Goal: Information Seeking & Learning: Learn about a topic

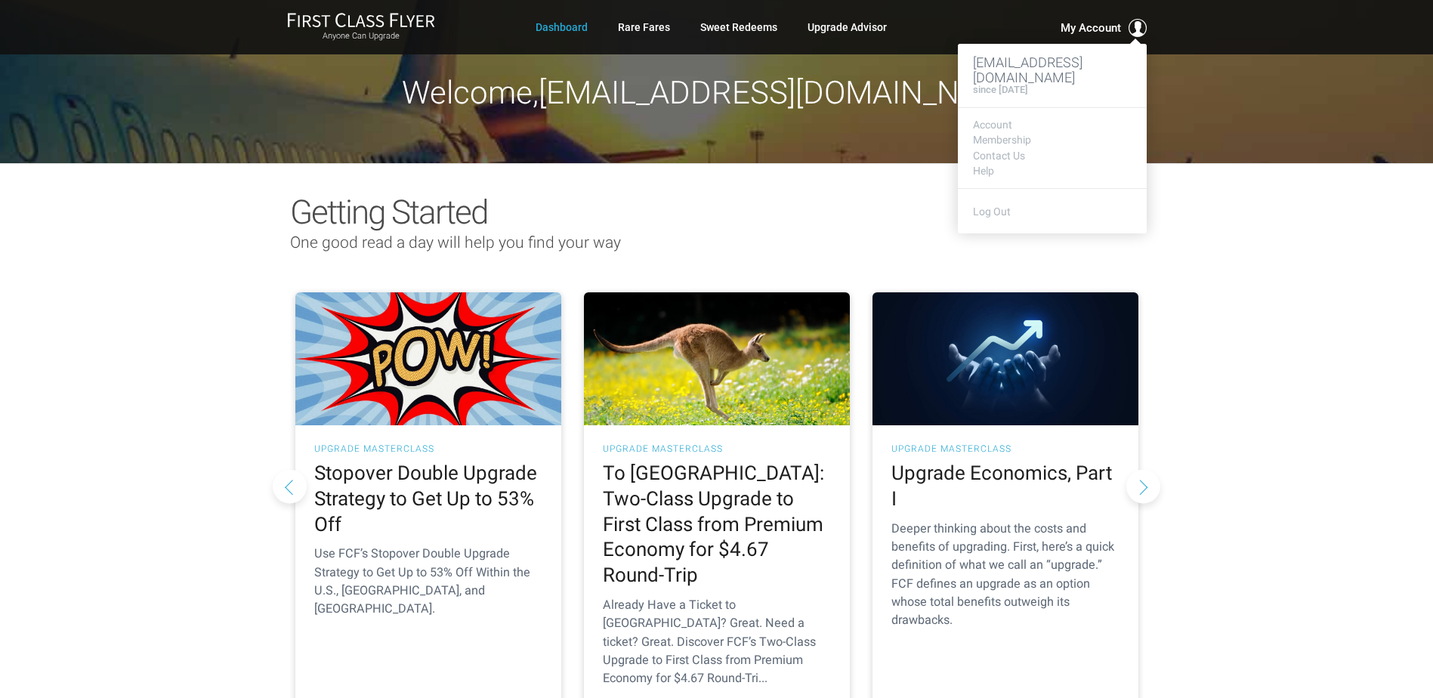
click at [1102, 21] on span "My Account" at bounding box center [1090, 28] width 60 height 18
click at [1003, 120] on link "Account" at bounding box center [1052, 124] width 159 height 11
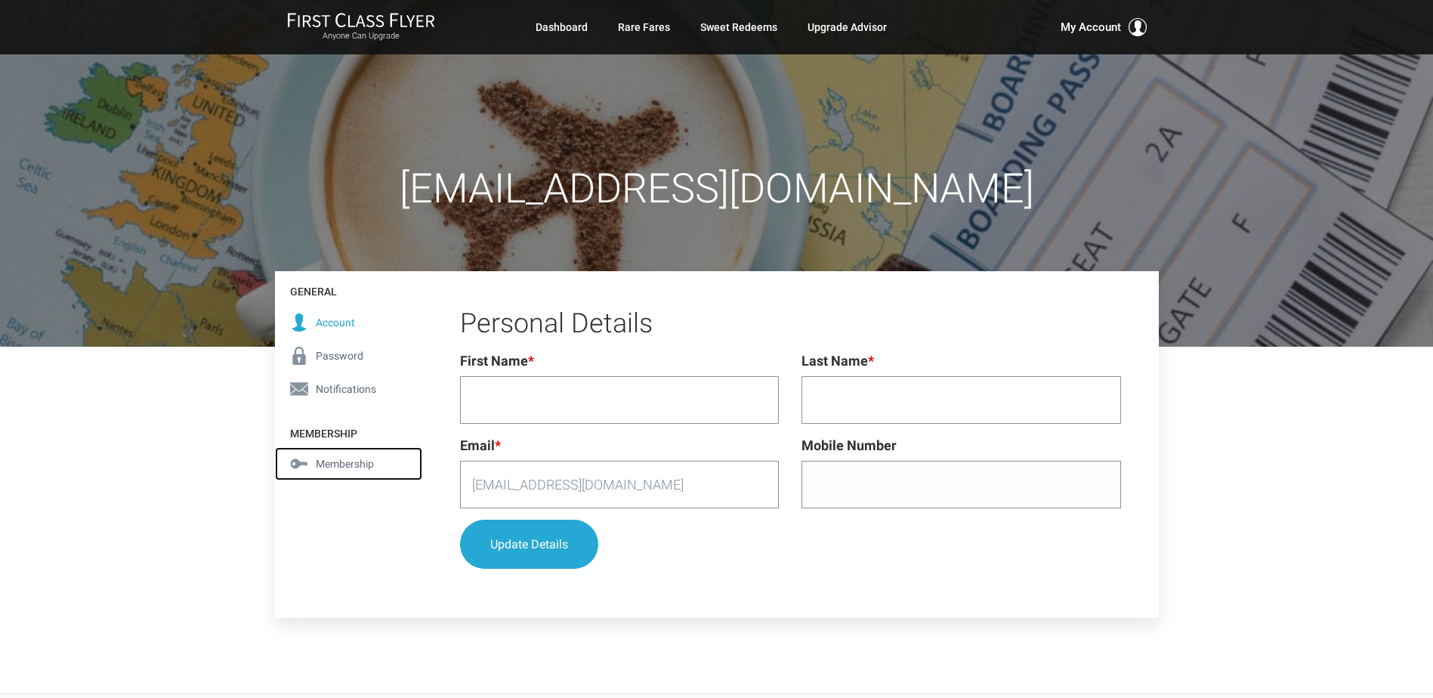
click at [331, 460] on span "Membership" at bounding box center [345, 463] width 58 height 17
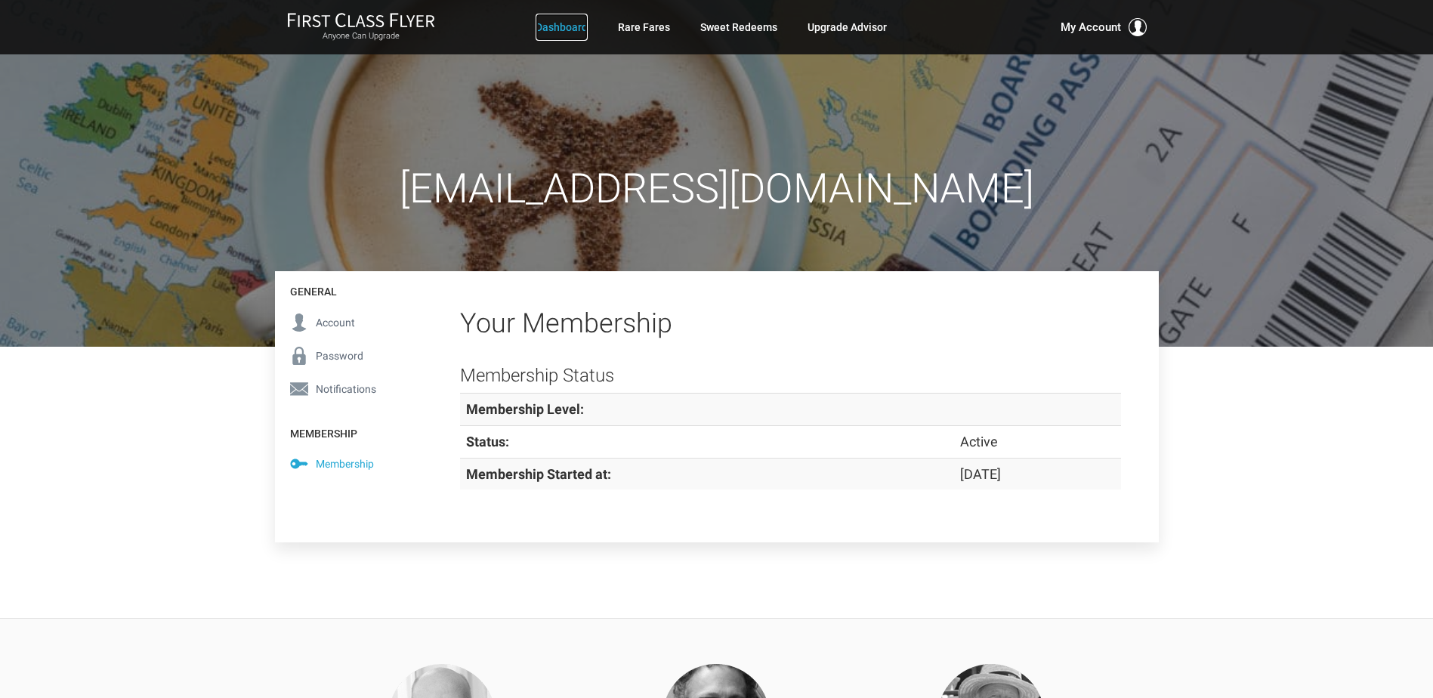
click at [566, 23] on link "Dashboard" at bounding box center [561, 27] width 52 height 27
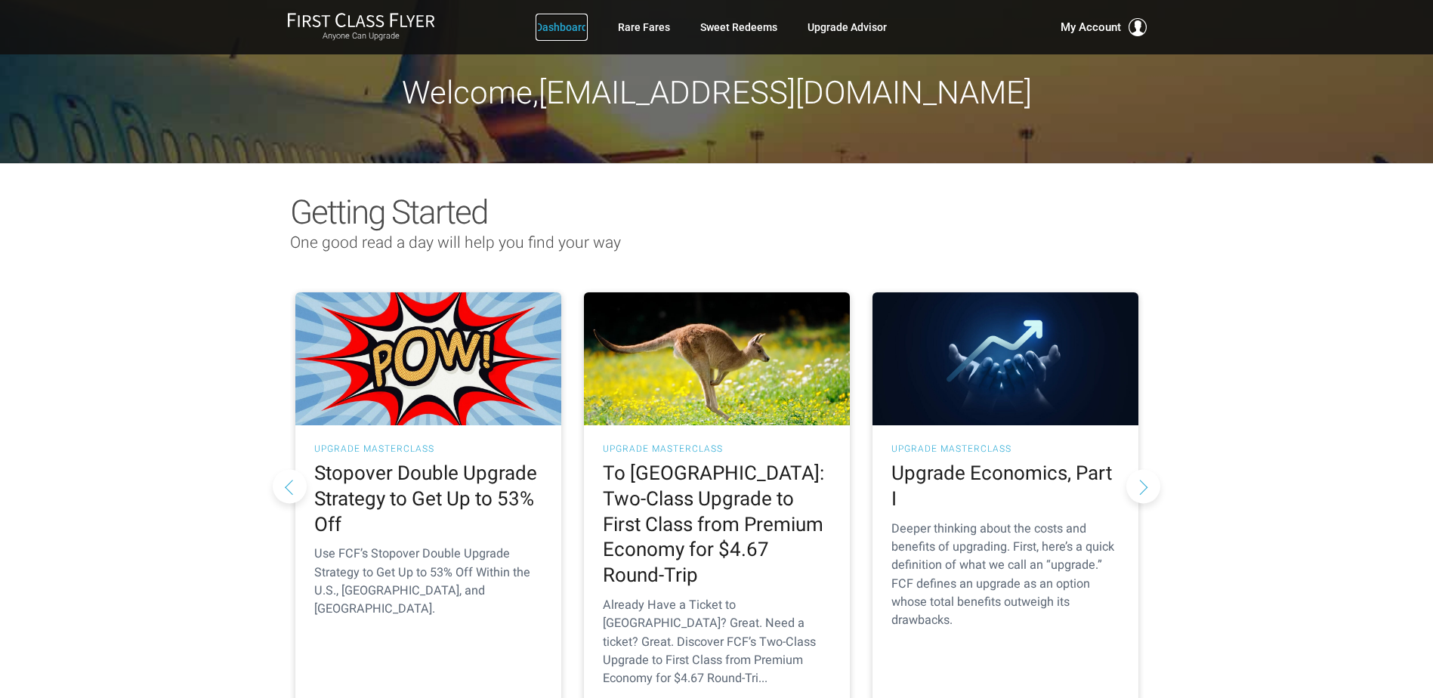
click at [570, 23] on link "Dashboard" at bounding box center [561, 27] width 52 height 27
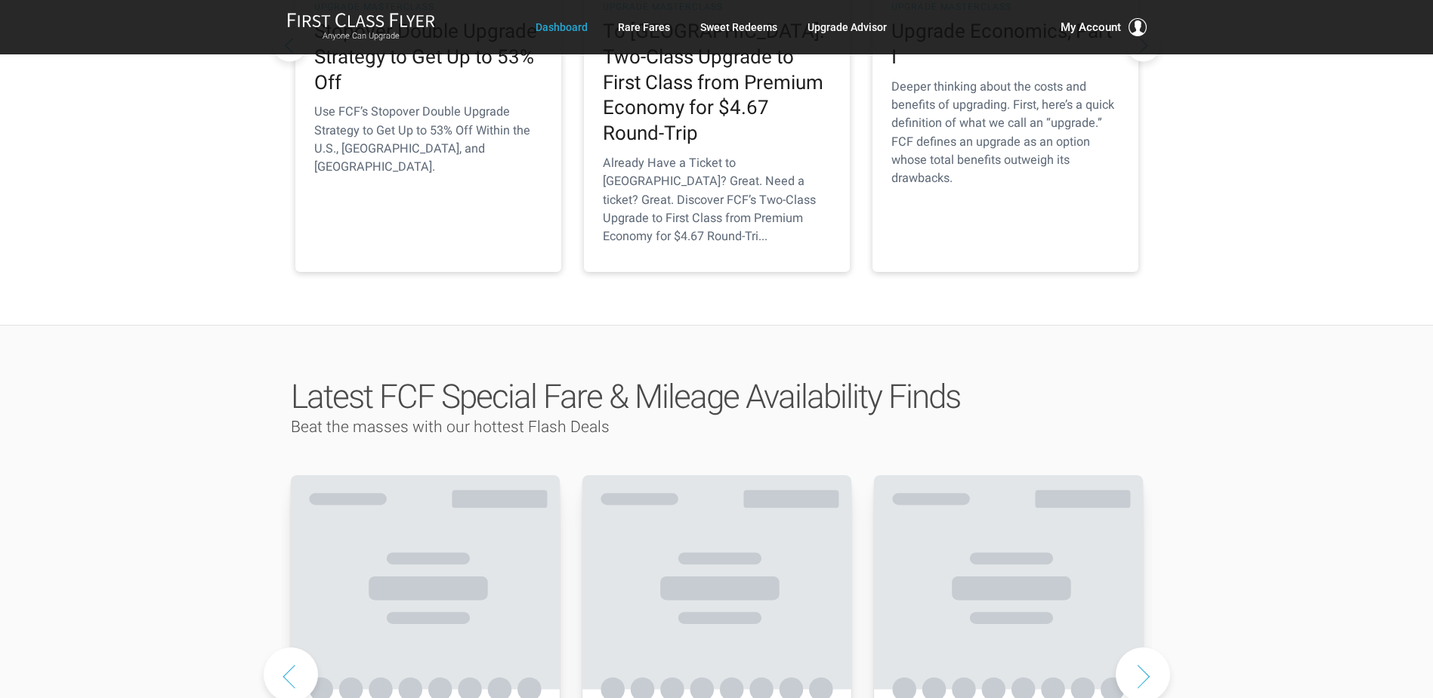
scroll to position [566, 0]
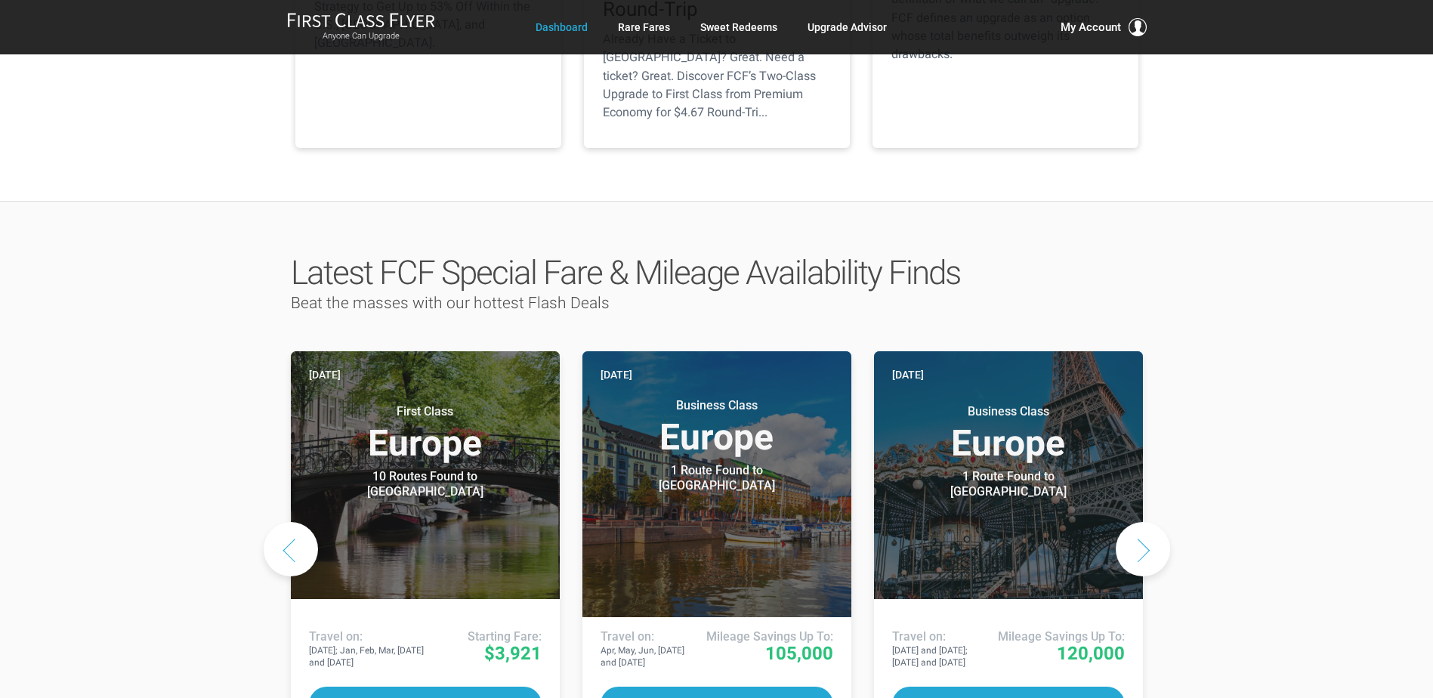
drag, startPoint x: 1429, startPoint y: 206, endPoint x: 1427, endPoint y: 233, distance: 27.3
click at [1427, 233] on div "Latest FCF Special Fare & Mileage Availability Finds Beat the masses with our h…" at bounding box center [716, 503] width 1433 height 604
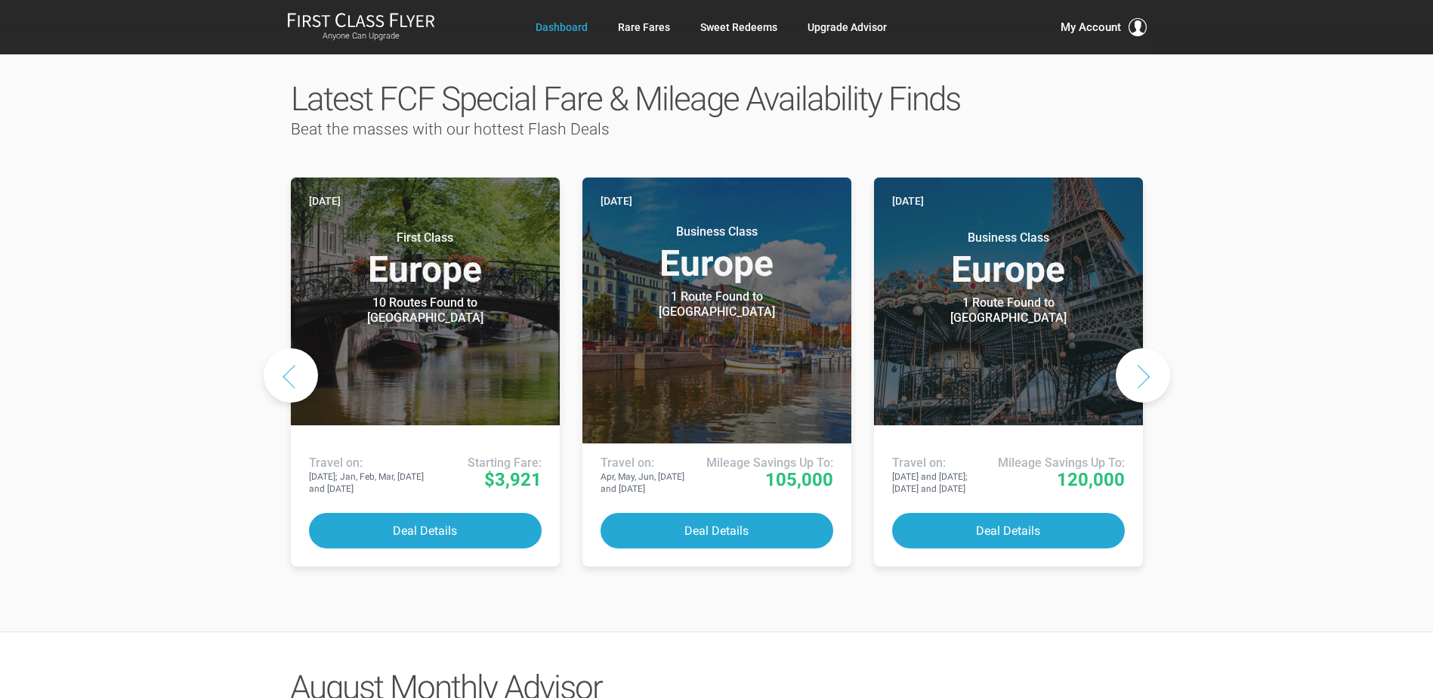
scroll to position [768, 0]
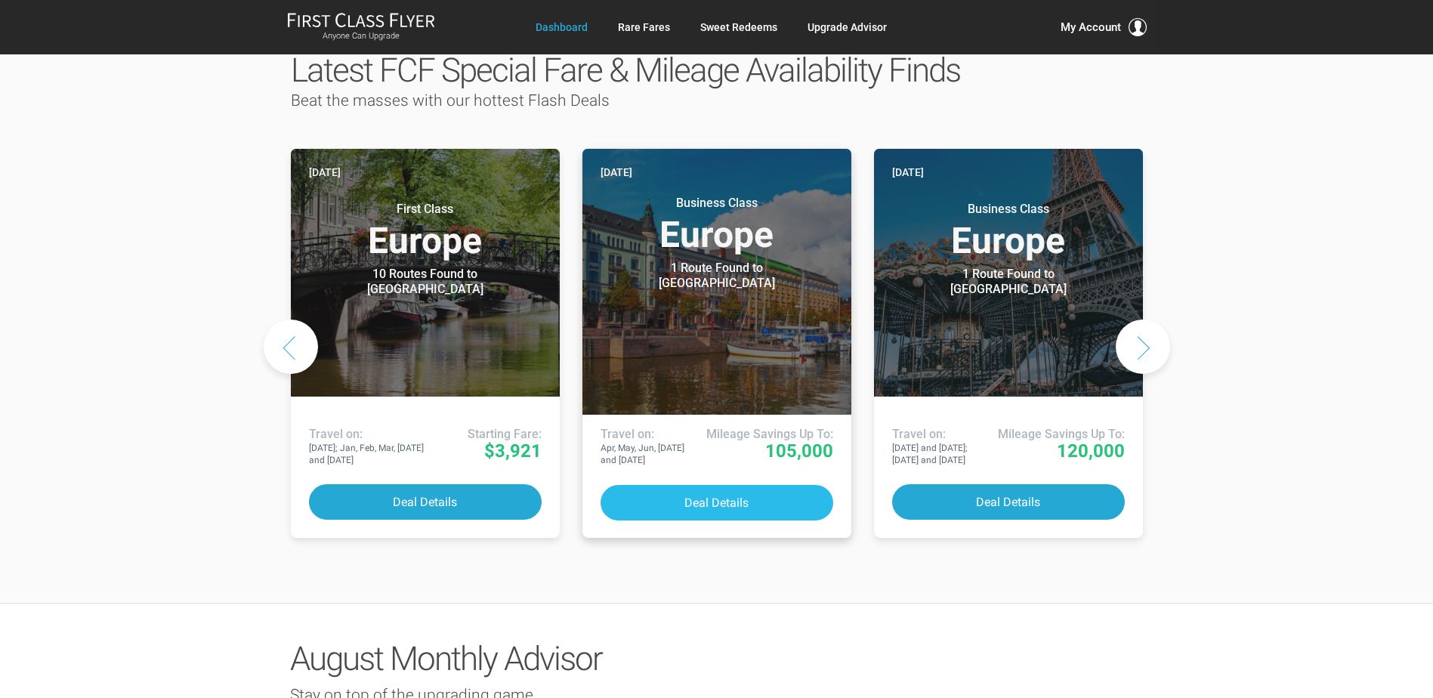
click at [691, 485] on button "Deal Details" at bounding box center [716, 502] width 233 height 35
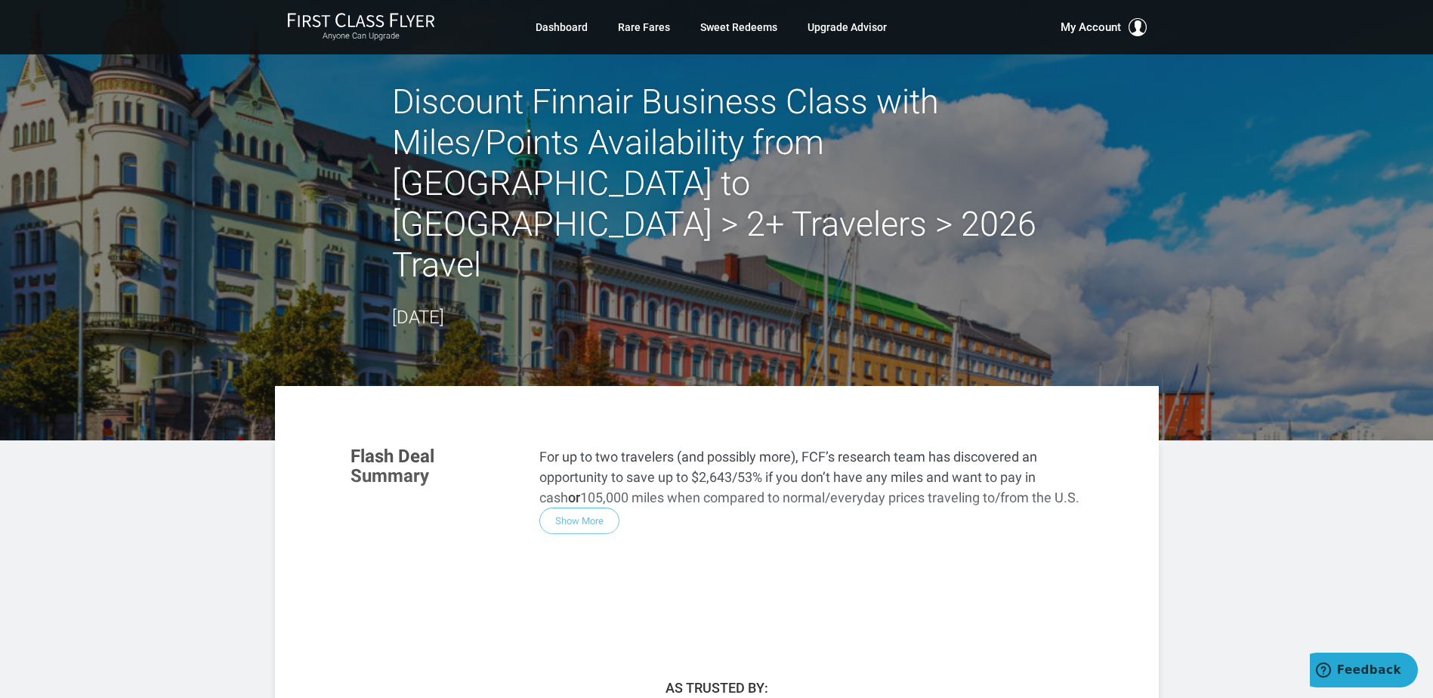
click at [578, 432] on div "Flash Deal Summary For up to two travelers (and possibly more), FCF’s research …" at bounding box center [716, 525] width 763 height 189
click at [578, 439] on div "Flash Deal Summary For up to two travelers (and possibly more), FCF’s research …" at bounding box center [716, 525] width 763 height 189
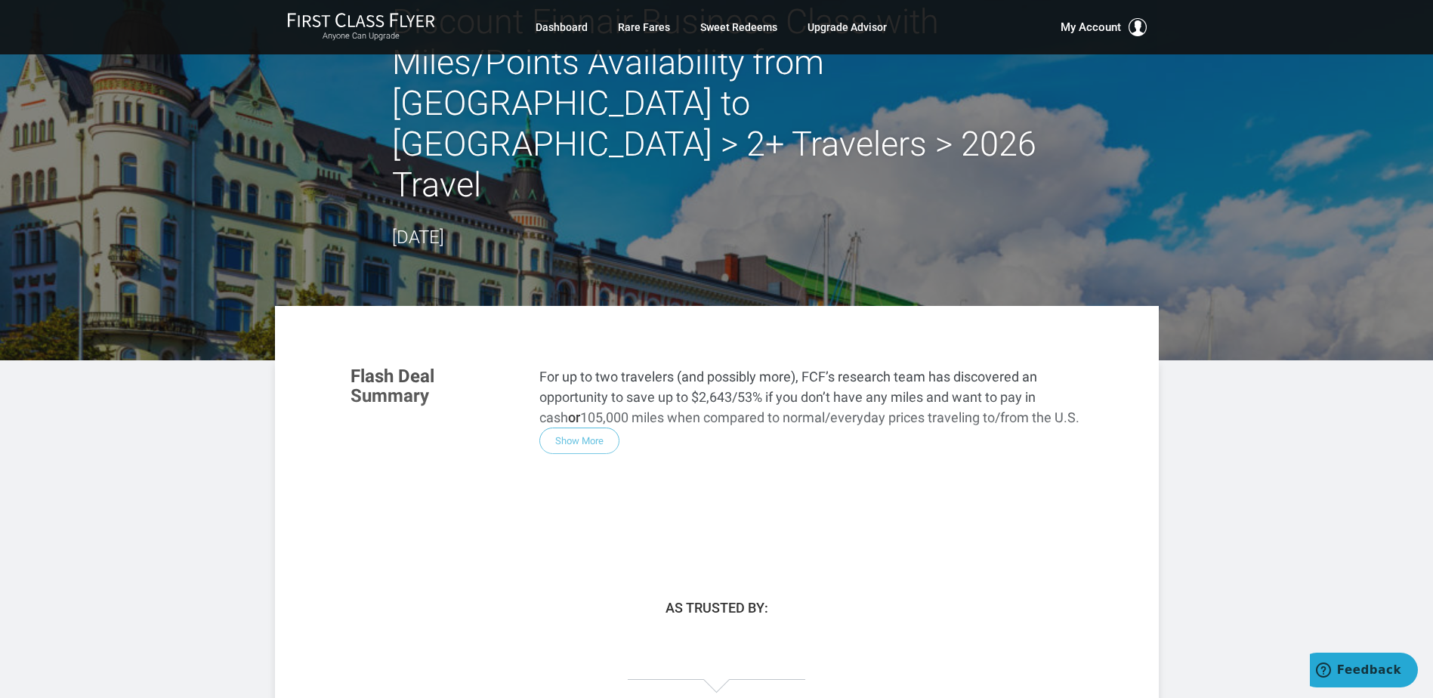
scroll to position [48, 0]
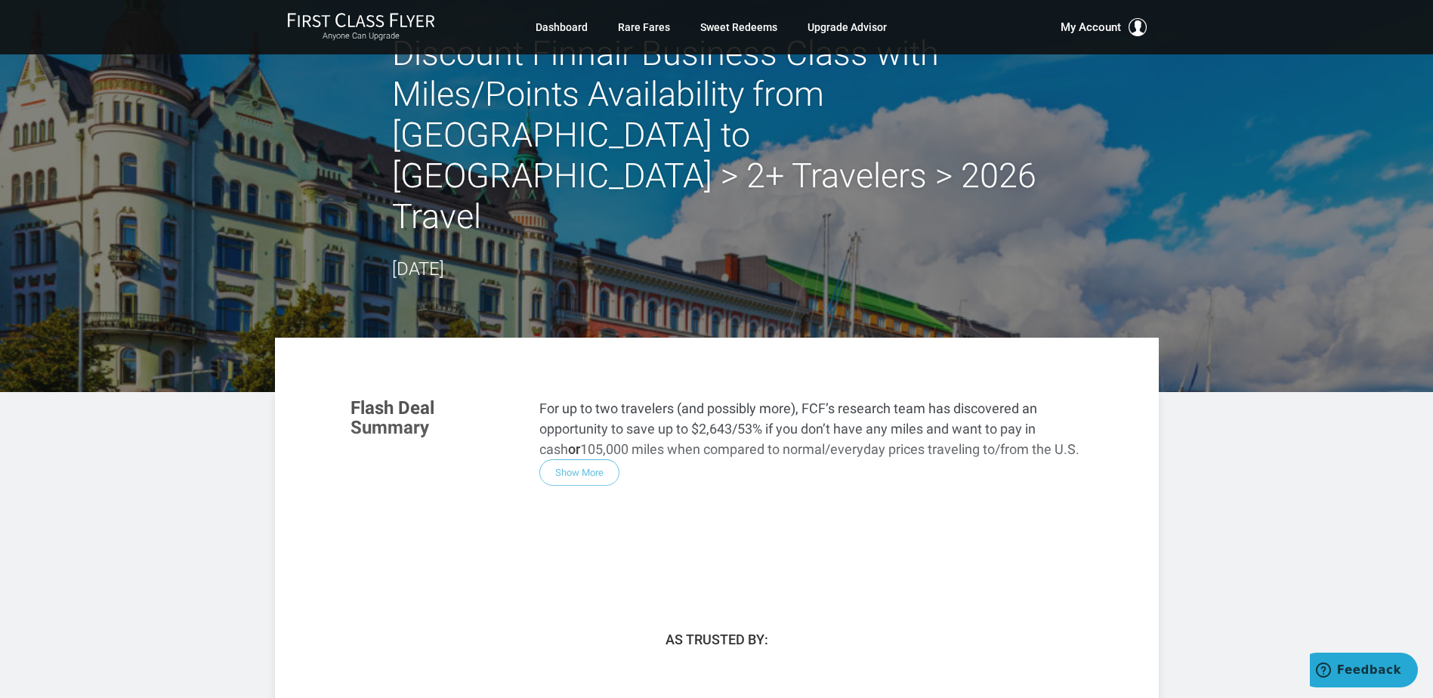
click at [567, 392] on div "Flash Deal Summary For up to two travelers (and possibly more), FCF’s research …" at bounding box center [716, 477] width 763 height 189
click at [833, 23] on link "Upgrade Advisor" at bounding box center [846, 27] width 79 height 27
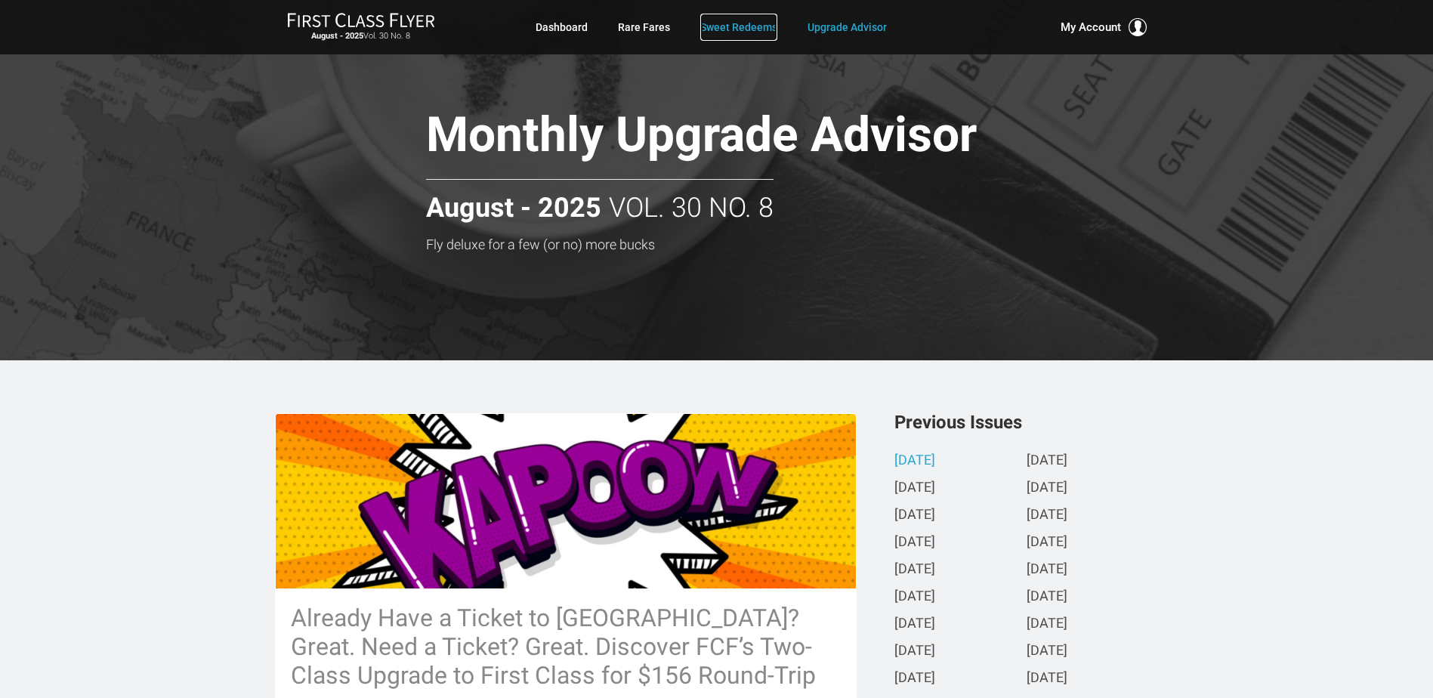
click at [732, 25] on link "Sweet Redeems" at bounding box center [738, 27] width 77 height 27
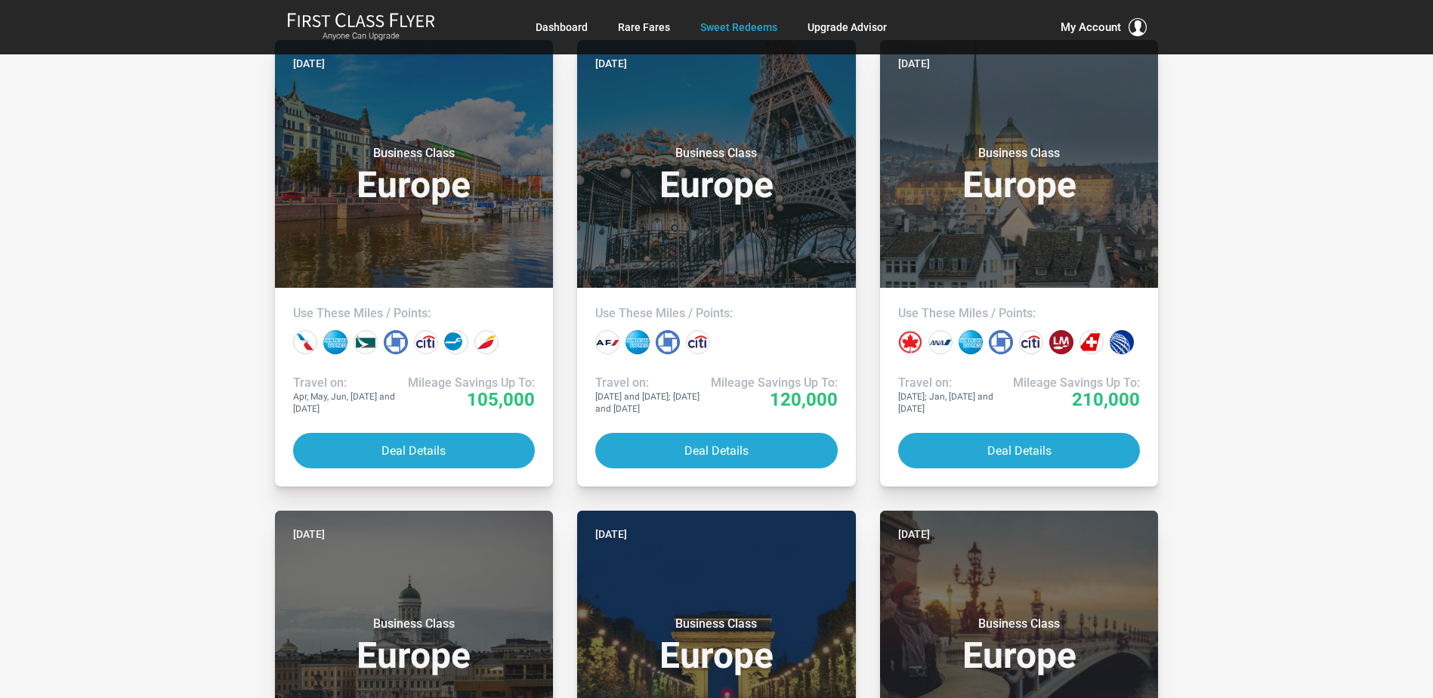
scroll to position [379, 0]
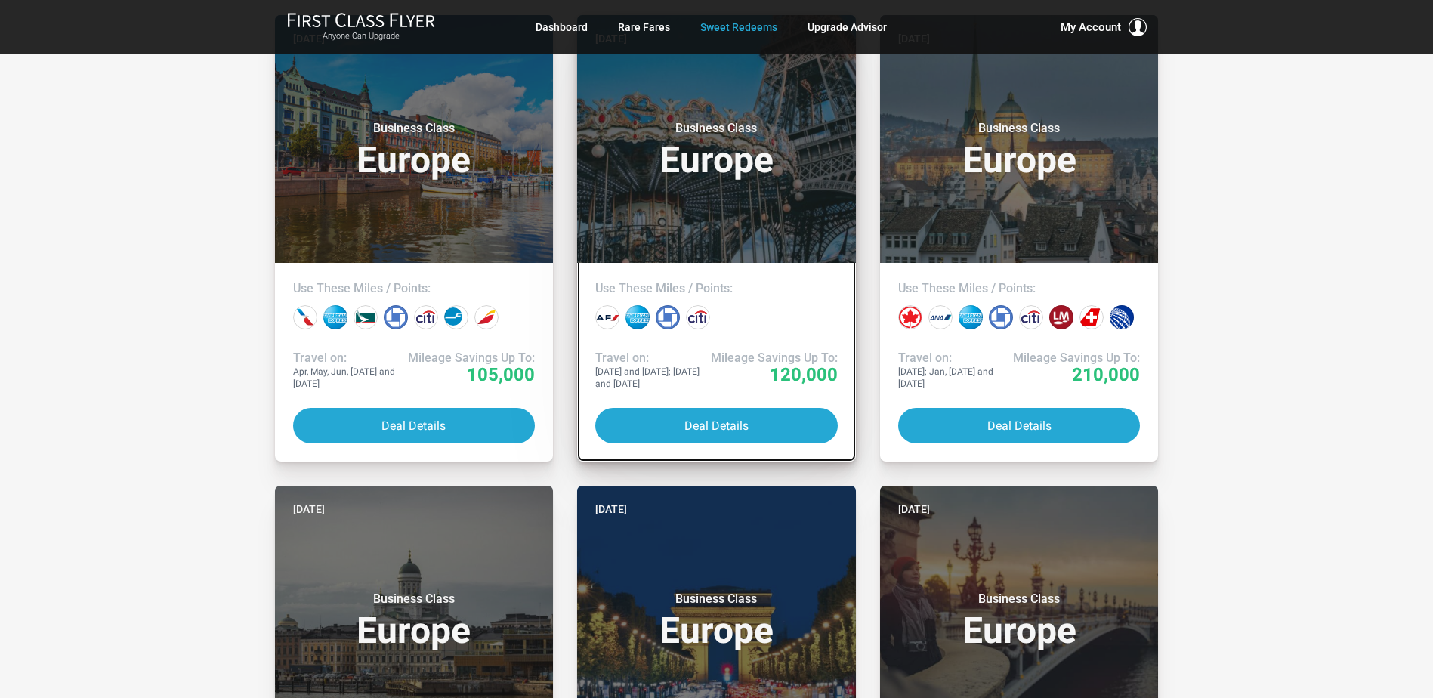
click at [708, 178] on h3 "Business Class Europe" at bounding box center [716, 149] width 242 height 57
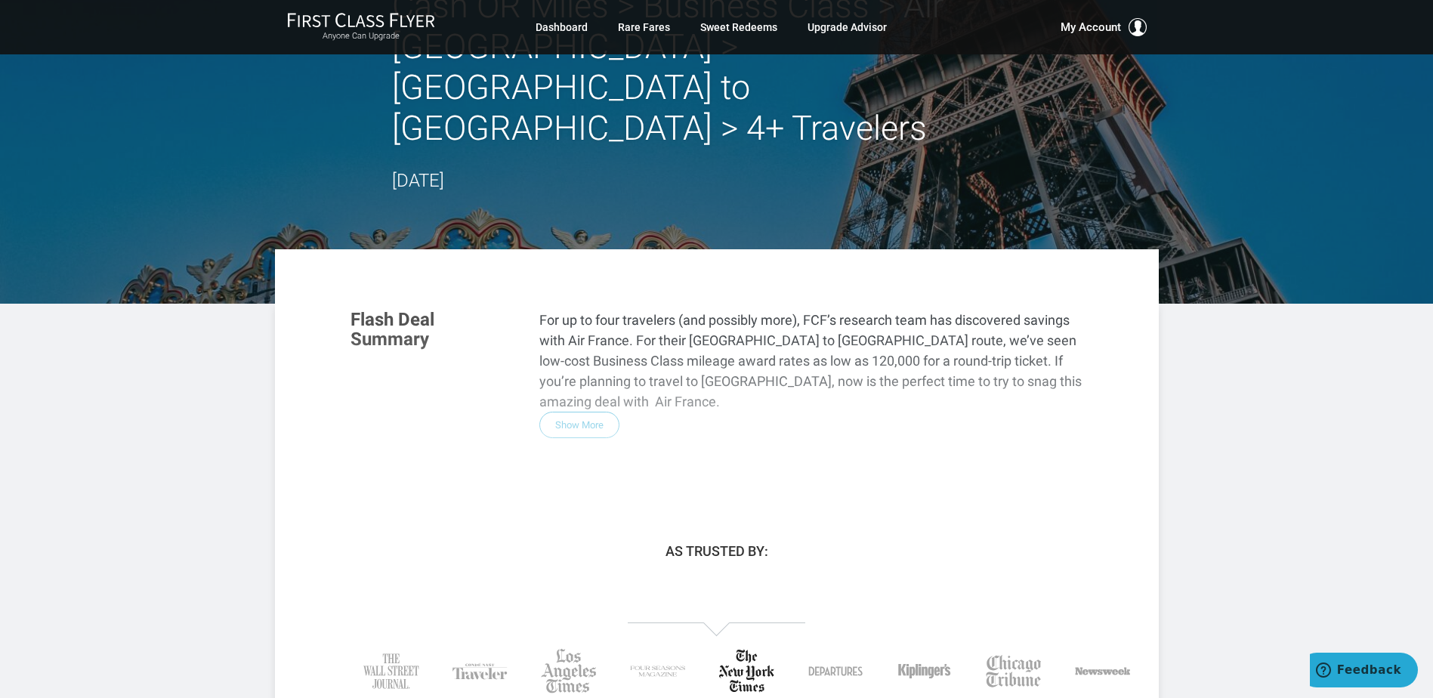
scroll to position [95, 0]
click at [559, 320] on div "Flash Deal Summary For up to four travelers (and possibly more), FCF’s research…" at bounding box center [716, 389] width 763 height 189
click at [565, 321] on div "Flash Deal Summary For up to four travelers (and possibly more), FCF’s research…" at bounding box center [716, 389] width 763 height 189
click at [565, 322] on div "Flash Deal Summary For up to four travelers (and possibly more), FCF’s research…" at bounding box center [716, 389] width 763 height 189
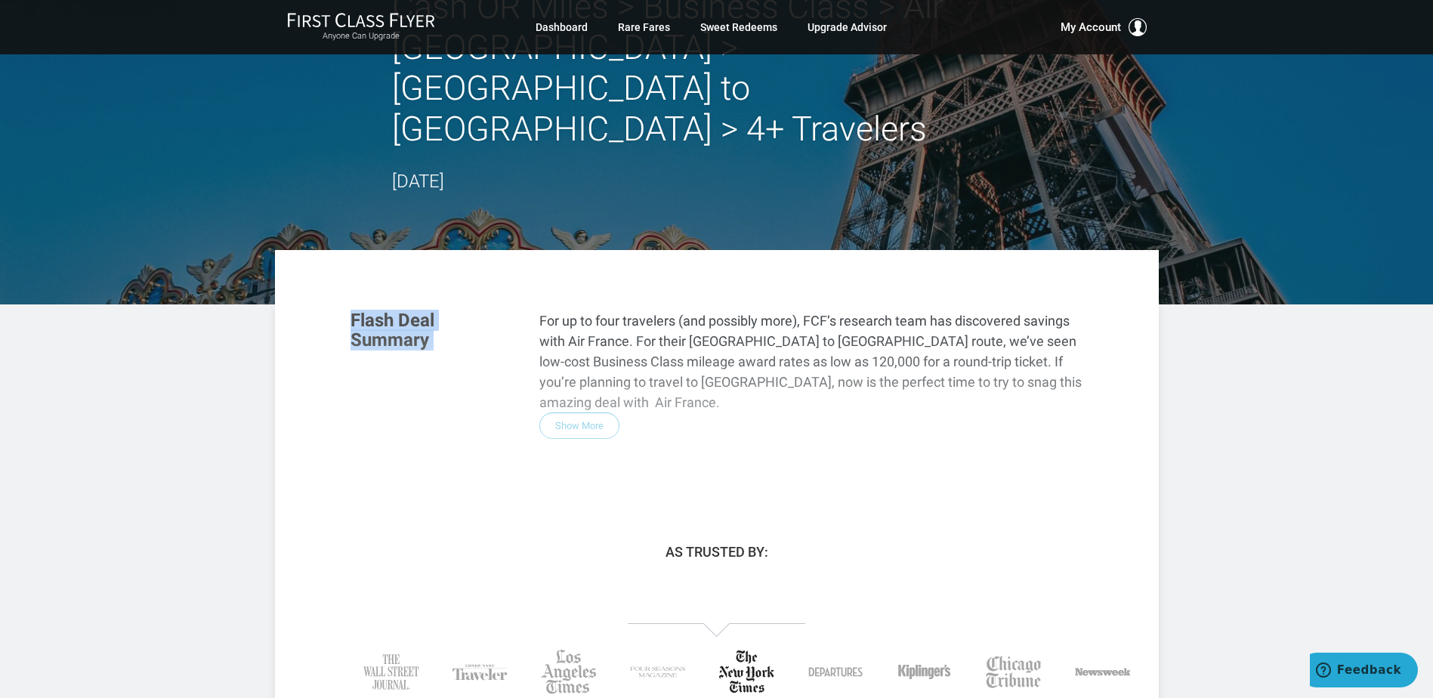
click at [565, 322] on div "Flash Deal Summary For up to four travelers (and possibly more), FCF’s research…" at bounding box center [716, 389] width 763 height 189
drag, startPoint x: 565, startPoint y: 322, endPoint x: 690, endPoint y: 351, distance: 128.8
click at [690, 351] on div "Flash Deal Summary For up to four travelers (and possibly more), FCF’s research…" at bounding box center [716, 389] width 763 height 189
